Goal: Check status: Check status

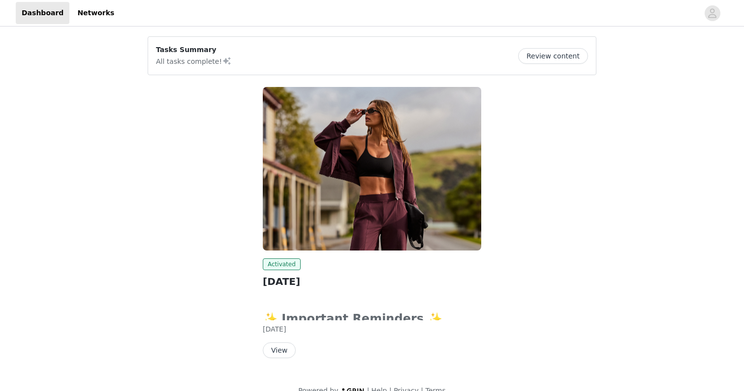
scroll to position [17, 0]
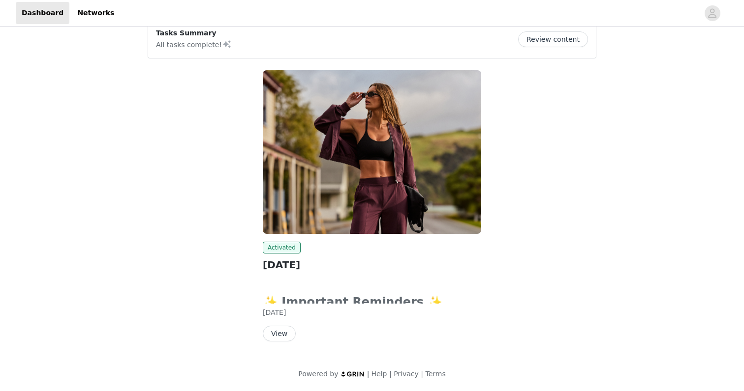
click at [282, 335] on button "View" at bounding box center [279, 334] width 33 height 16
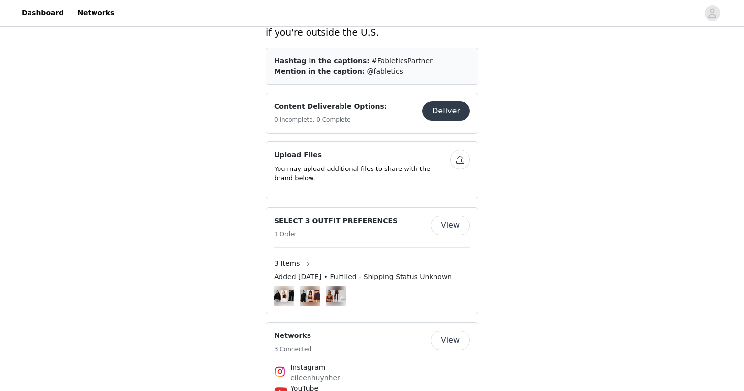
scroll to position [532, 0]
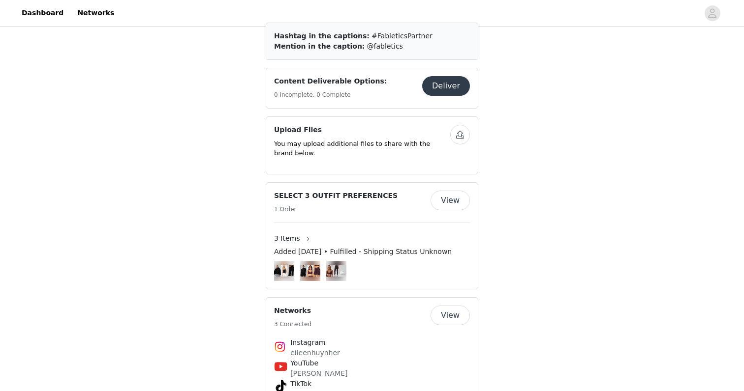
click at [290, 266] on img at bounding box center [284, 271] width 20 height 11
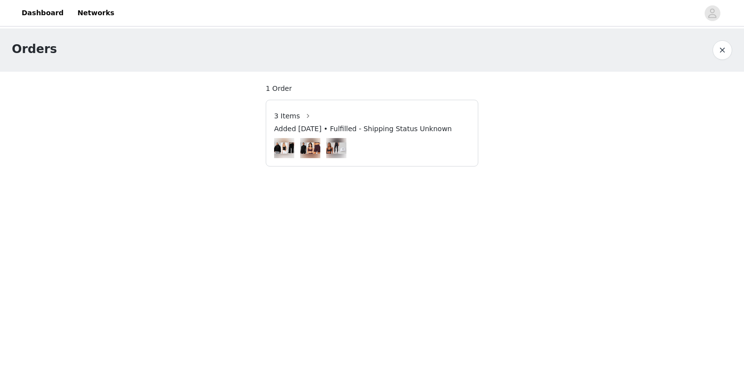
click at [289, 125] on span "Added [DATE] • Fulfilled - Shipping Status Unknown" at bounding box center [363, 129] width 178 height 10
click at [303, 117] on button "button" at bounding box center [308, 116] width 16 height 16
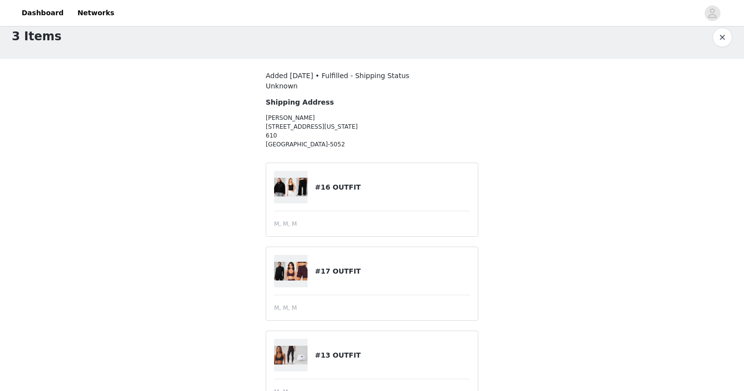
click at [285, 190] on img at bounding box center [290, 187] width 33 height 19
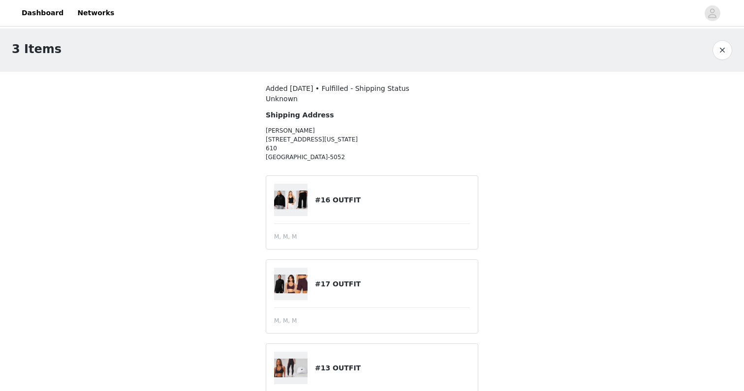
scroll to position [48, 0]
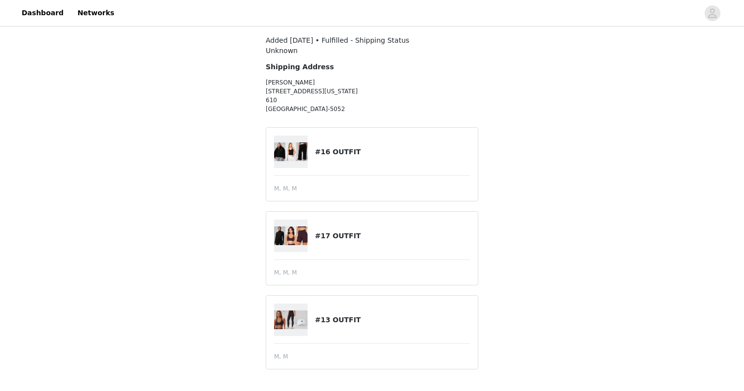
click at [286, 146] on img at bounding box center [290, 152] width 33 height 19
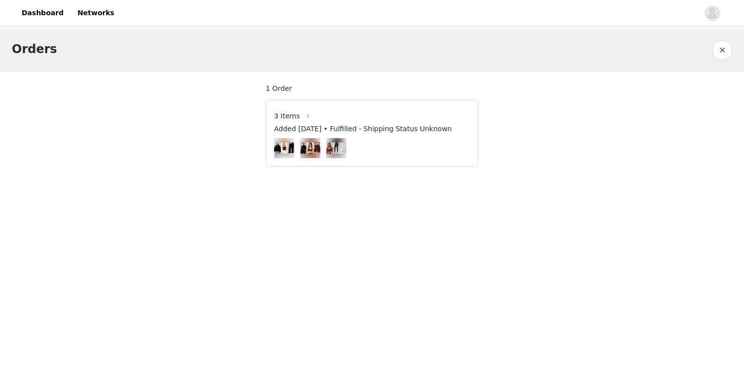
click at [296, 117] on span "3 Items" at bounding box center [287, 116] width 26 height 10
click at [301, 115] on button "button" at bounding box center [308, 116] width 16 height 16
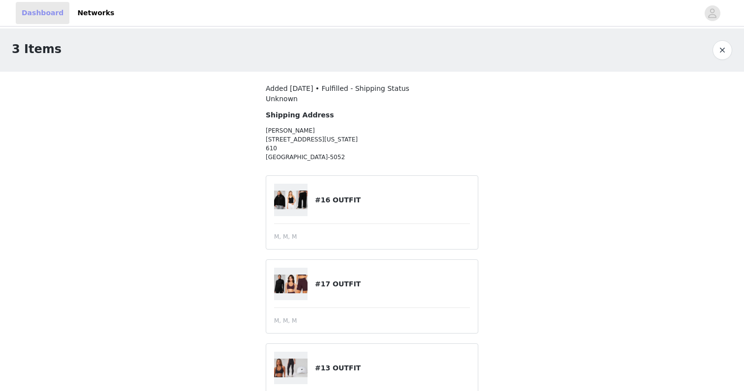
click at [43, 16] on link "Dashboard" at bounding box center [43, 13] width 54 height 22
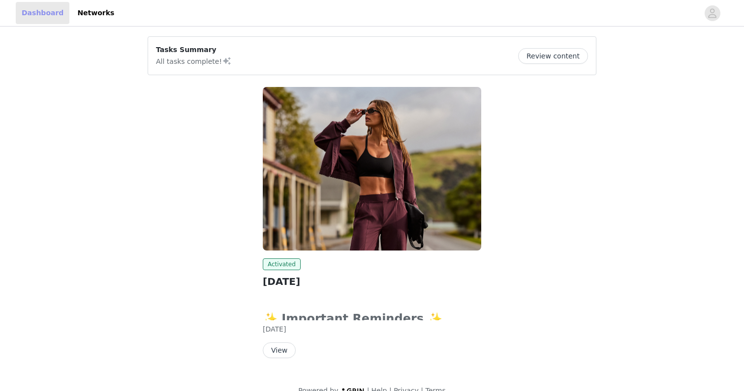
scroll to position [17, 0]
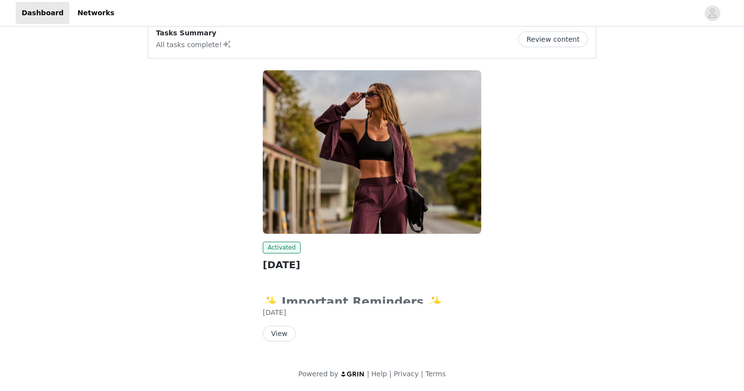
click at [271, 332] on button "View" at bounding box center [279, 334] width 33 height 16
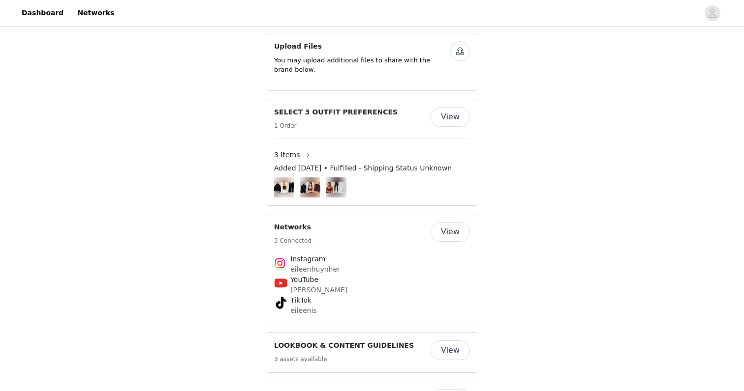
scroll to position [557, 0]
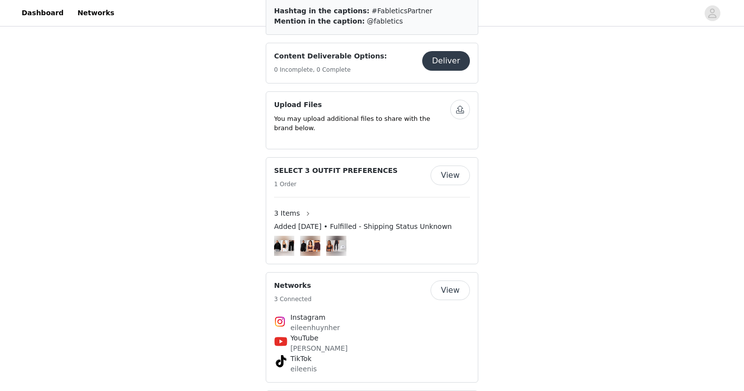
click at [289, 241] on img at bounding box center [284, 246] width 20 height 11
